Goal: Navigation & Orientation: Find specific page/section

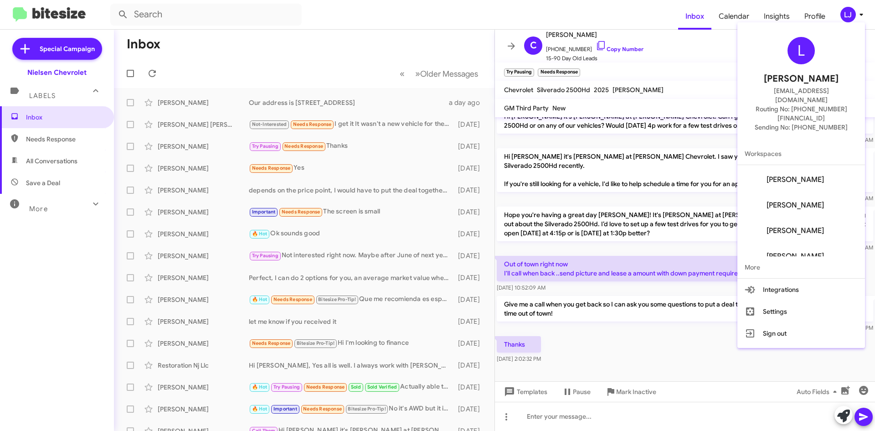
scroll to position [36, 0]
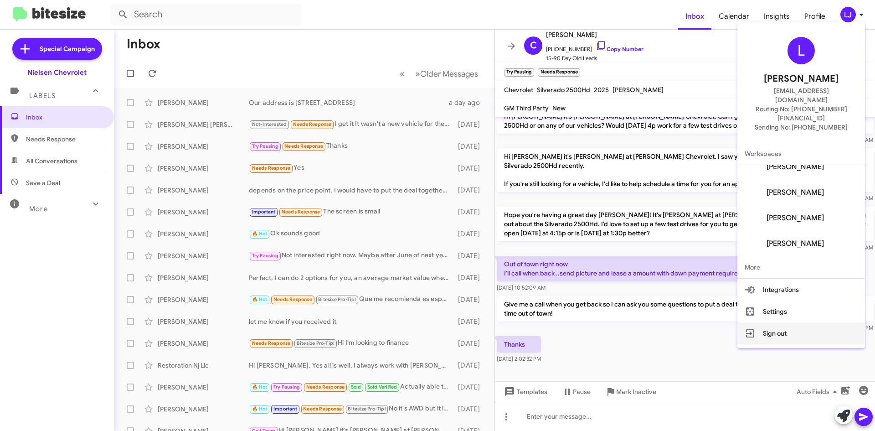
click at [784, 322] on button "Sign out" at bounding box center [801, 333] width 128 height 22
click at [524, 51] on div "C [PERSON_NAME] [PHONE_NUMBER] Copy Number 15-90 Day Old Leads" at bounding box center [581, 46] width 123 height 34
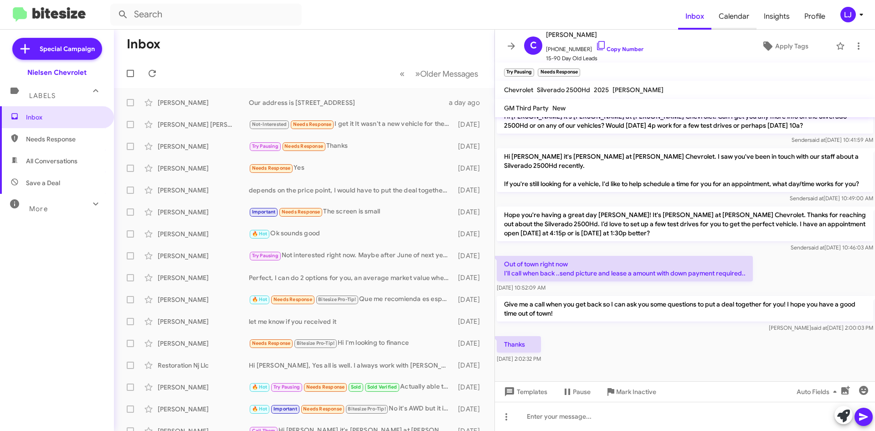
click at [727, 10] on span "Calendar" at bounding box center [733, 16] width 45 height 26
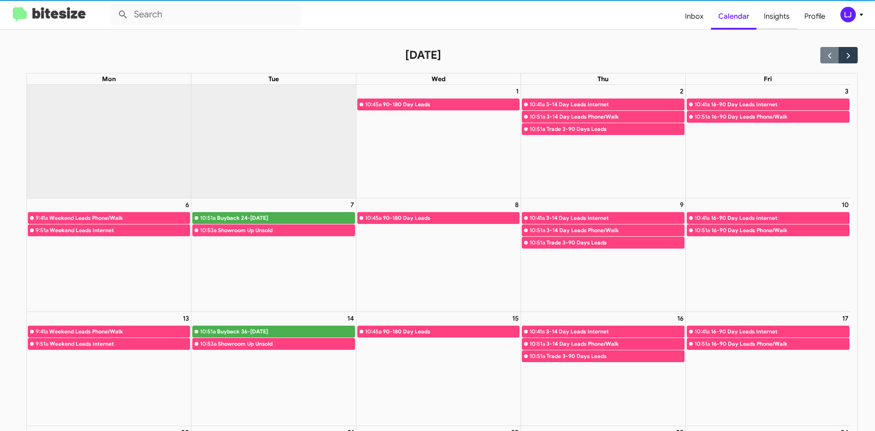
click at [777, 20] on span "Insights" at bounding box center [776, 16] width 41 height 26
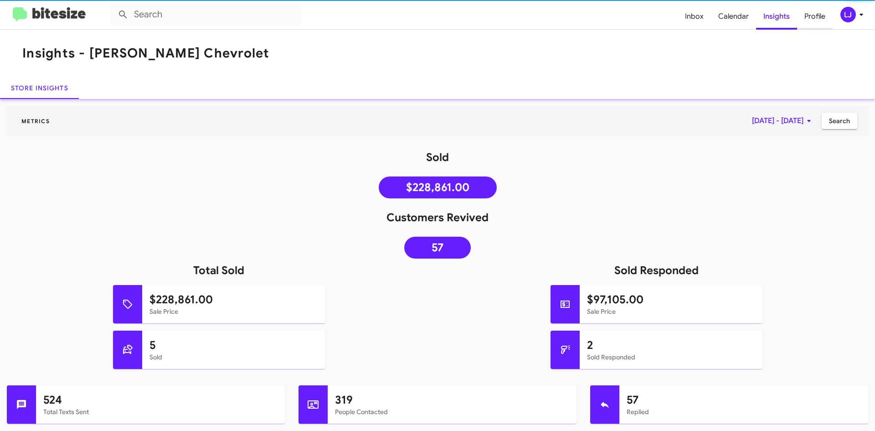
click at [816, 17] on span "Profile" at bounding box center [815, 16] width 36 height 26
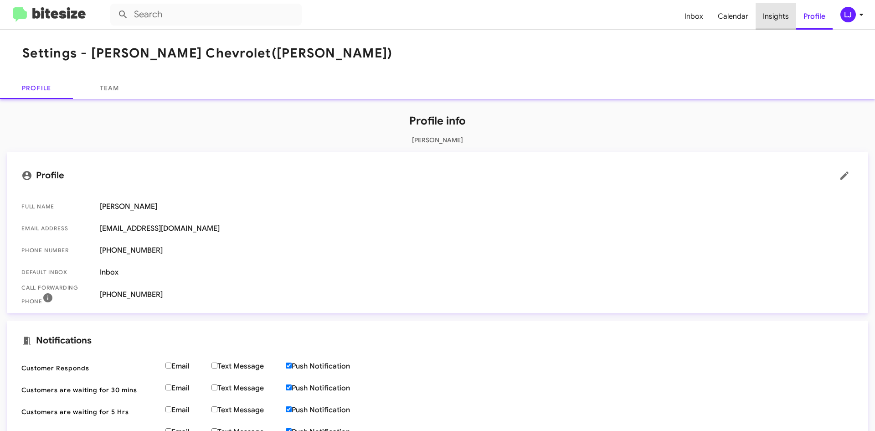
click at [778, 19] on span "Insights" at bounding box center [775, 16] width 41 height 26
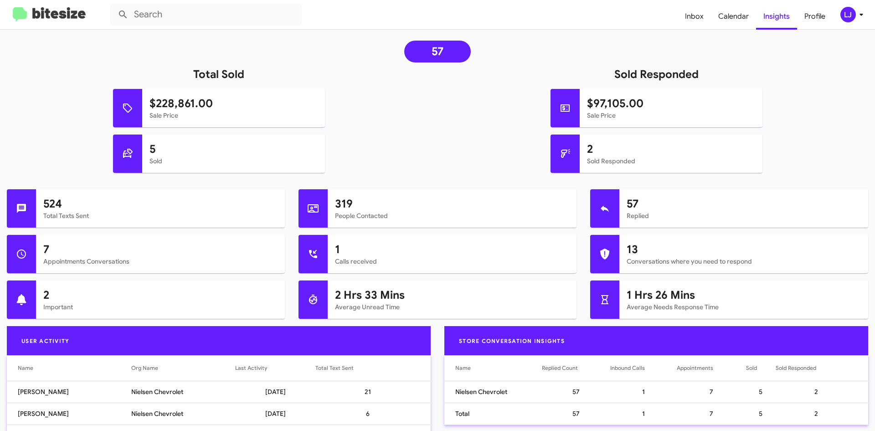
scroll to position [182, 0]
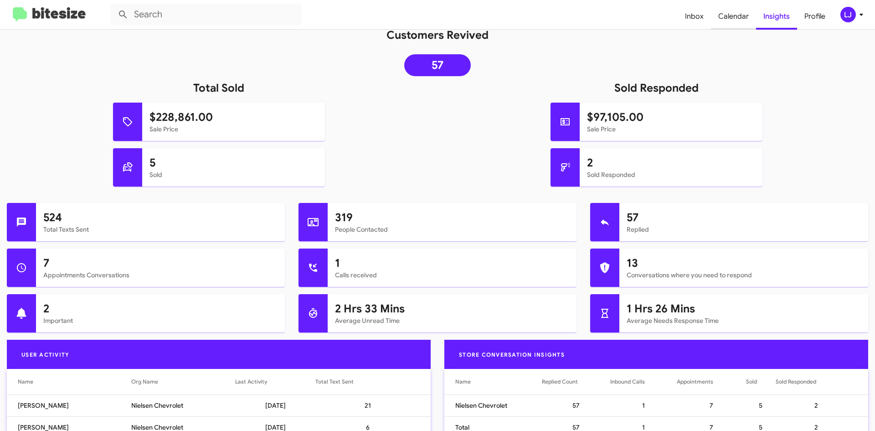
click at [712, 21] on span "Calendar" at bounding box center [733, 16] width 45 height 26
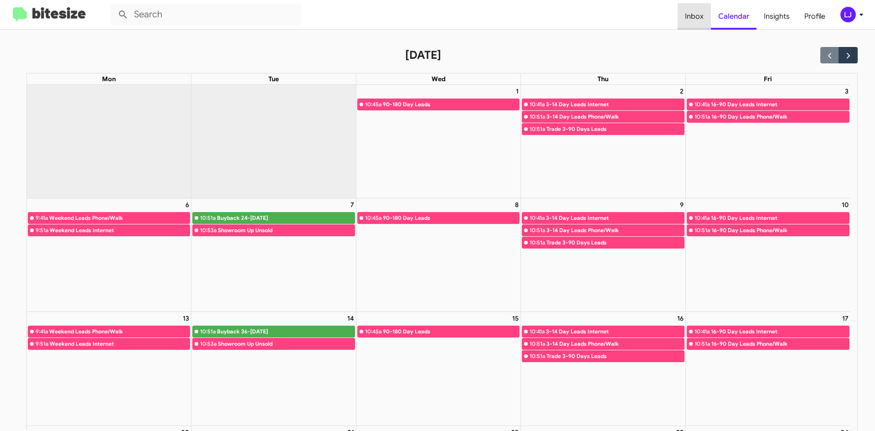
click at [706, 21] on span "Inbox" at bounding box center [694, 16] width 33 height 26
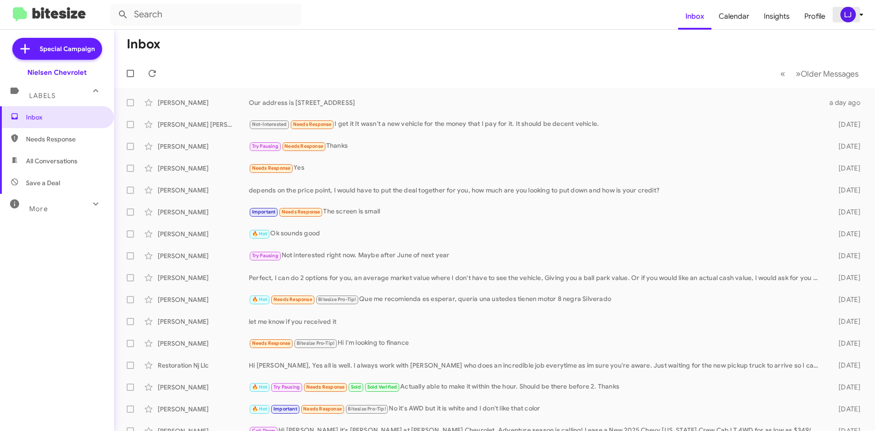
click at [851, 14] on div "LJ" at bounding box center [847, 14] width 15 height 15
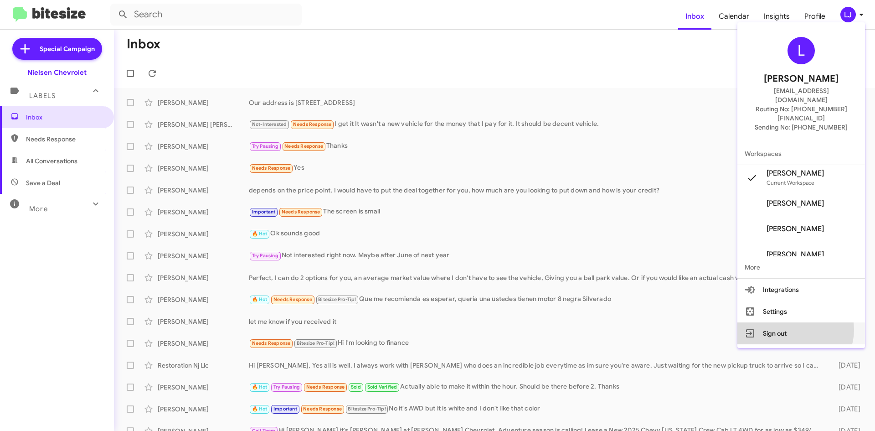
click at [807, 322] on button "Sign out" at bounding box center [801, 333] width 128 height 22
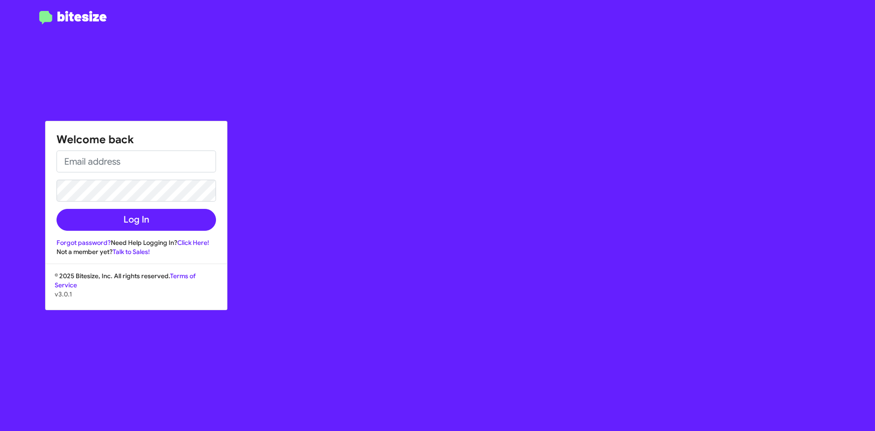
click at [594, 318] on div "Welcome back Log In Forgot password? Need Help Logging In? Click Here! Not a me…" at bounding box center [510, 215] width 729 height 431
click at [240, 220] on div "Welcome back Log In Forgot password? Need Help Logging In? Click Here! Not a me…" at bounding box center [510, 215] width 729 height 431
click at [324, 234] on div "Welcome back Log In Forgot password? Need Help Logging In? Click Here! Not a me…" at bounding box center [510, 215] width 729 height 431
click at [315, 227] on div "Welcome back Log In Forgot password? Need Help Logging In? Click Here! Not a me…" at bounding box center [510, 215] width 729 height 431
drag, startPoint x: 187, startPoint y: 281, endPoint x: 342, endPoint y: 321, distance: 160.1
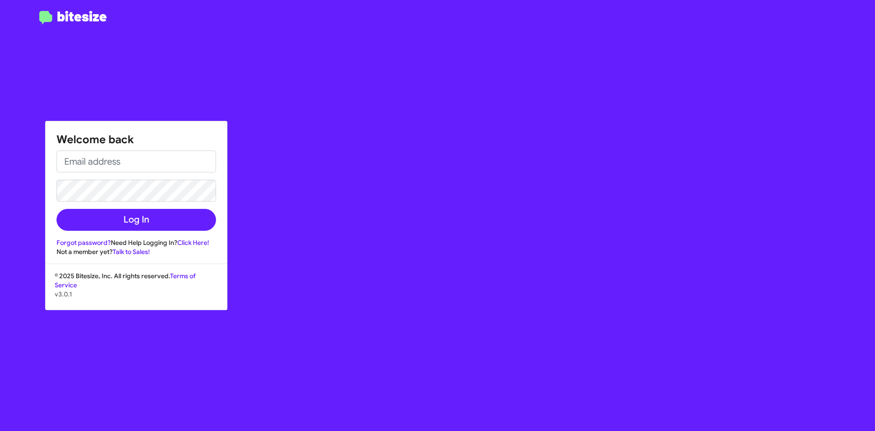
click at [342, 321] on div "Welcome back Log In Forgot password? Need Help Logging In? Click Here! Not a me…" at bounding box center [510, 215] width 729 height 431
